Goal: Task Accomplishment & Management: Complete application form

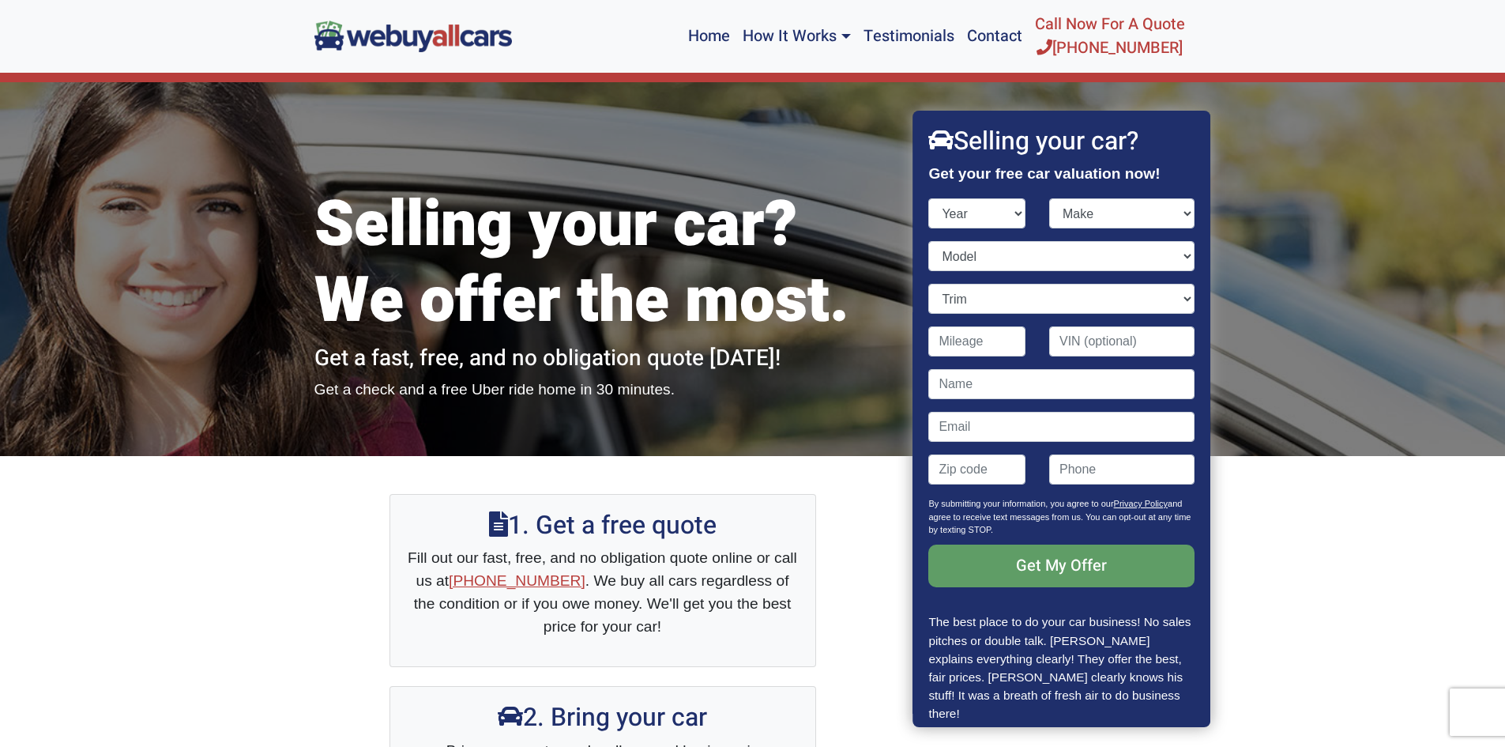
select select "2006"
click at [929, 198] on select "Year [DATE] 2024 2023 2022 2021 2020 2019 2018 2017 2016 2015 2014 2013 2012 20…" at bounding box center [977, 213] width 97 height 30
click at [1113, 213] on select "Make Acura Aston [PERSON_NAME] Audi Bentley BMW Bugatti Buick Cadillac Chevrole…" at bounding box center [1121, 213] width 145 height 30
select select "Nissan"
click at [1049, 198] on select "Make Acura Aston [PERSON_NAME] Audi Bentley BMW Bugatti Buick Cadillac Chevrole…" at bounding box center [1121, 213] width 145 height 30
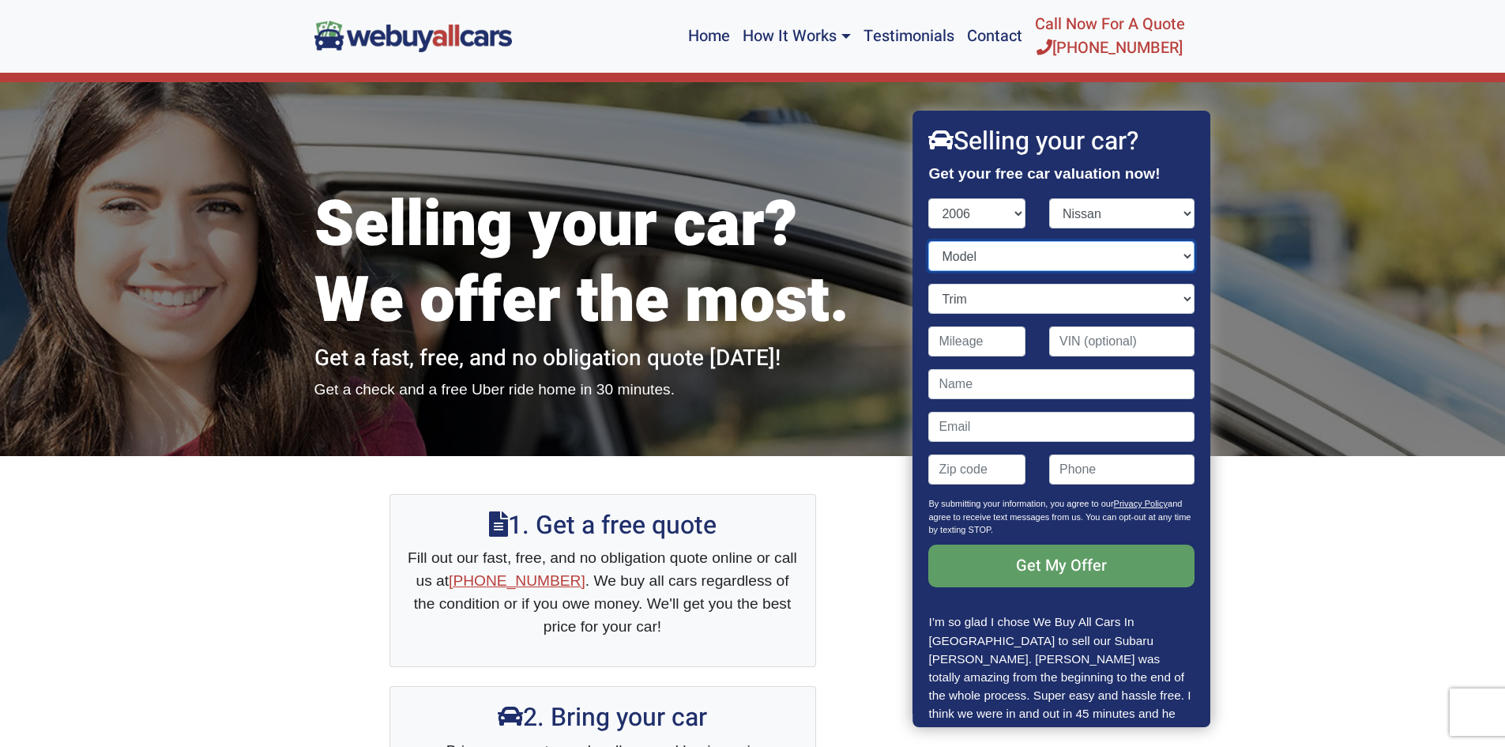
click at [1072, 261] on select "Model 350Z Altima Armada Frontier [PERSON_NAME] Pathfinder Quest Sentra Titan X…" at bounding box center [1061, 256] width 265 height 30
select select "Frontier"
click at [929, 241] on select "Model 350Z Altima Armada Frontier [PERSON_NAME] Pathfinder Quest Sentra Titan X…" at bounding box center [1061, 256] width 265 height 30
click at [1047, 305] on select "Trim LE 4dr Crew Cab 4WD SB (4.0L 6cyl) LE 4dr Crew Cab SB (4.0L 6cyl) LE 4dr K…" at bounding box center [1061, 299] width 265 height 30
select select "LE 4dr Crew Cab SB (4.0L 6cyl)"
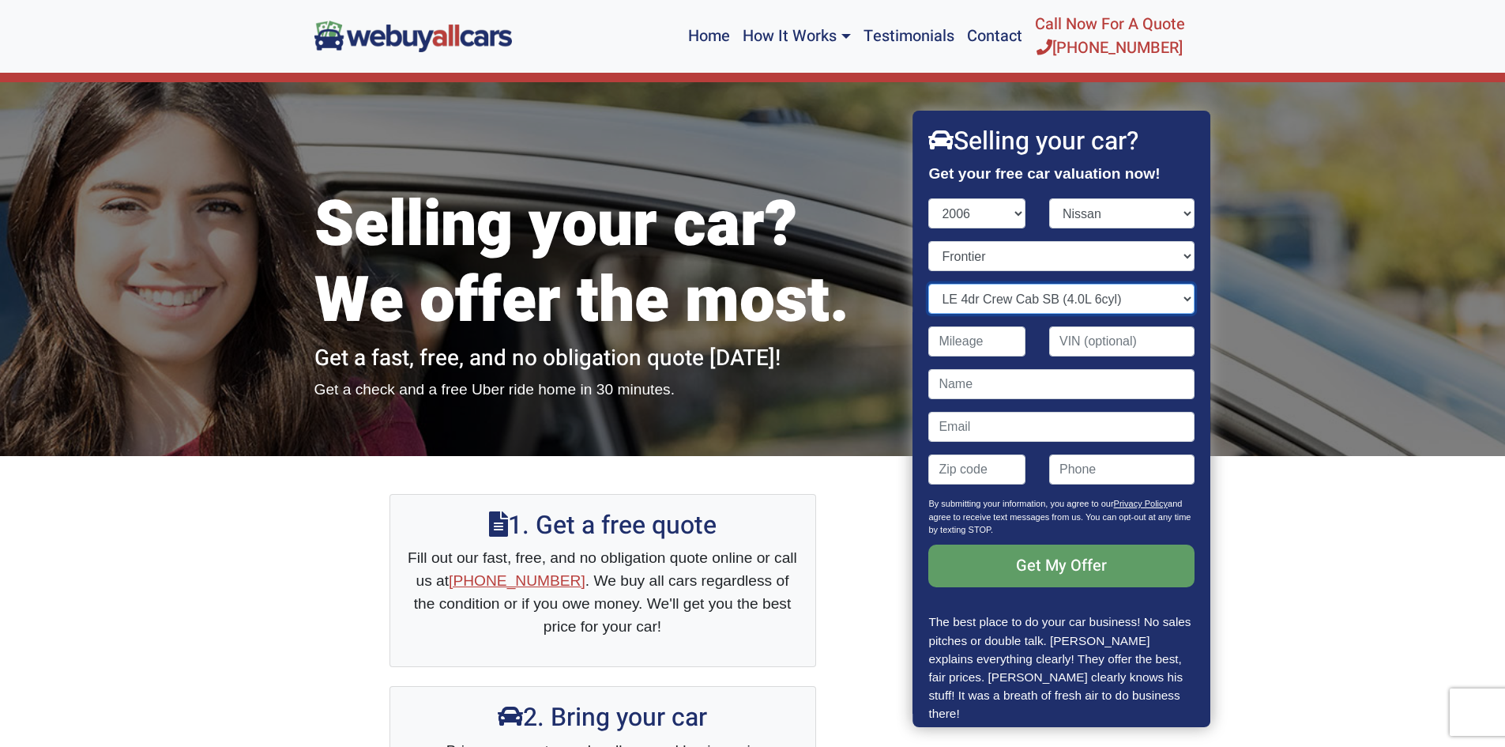
click at [929, 284] on select "Trim LE 4dr Crew Cab 4WD SB (4.0L 6cyl) LE 4dr Crew Cab SB (4.0L 6cyl) LE 4dr K…" at bounding box center [1061, 299] width 265 height 30
click at [996, 349] on input "Contact form" at bounding box center [977, 341] width 97 height 30
type input "156,000"
